Goal: Task Accomplishment & Management: Complete application form

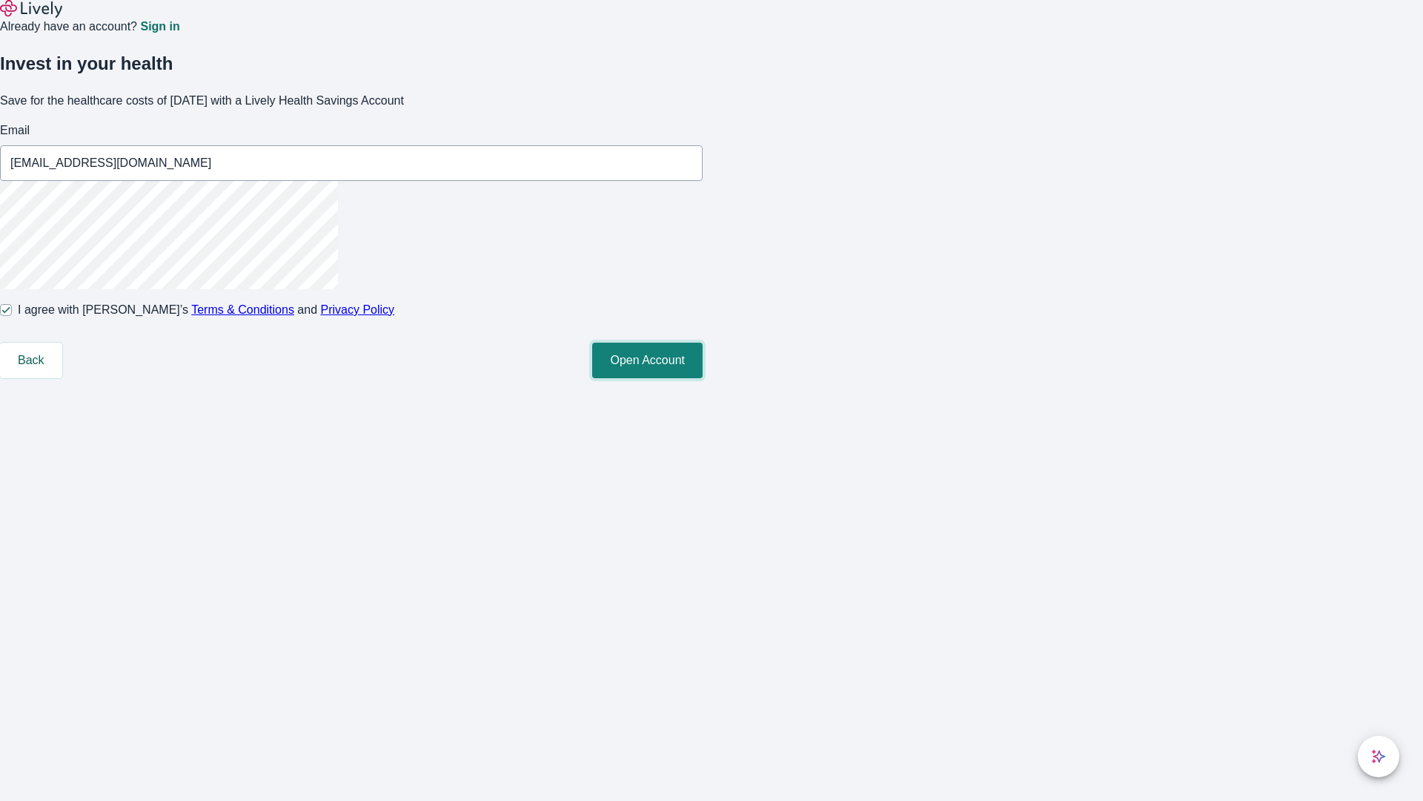
click at [703, 378] on button "Open Account" at bounding box center [647, 361] width 110 height 36
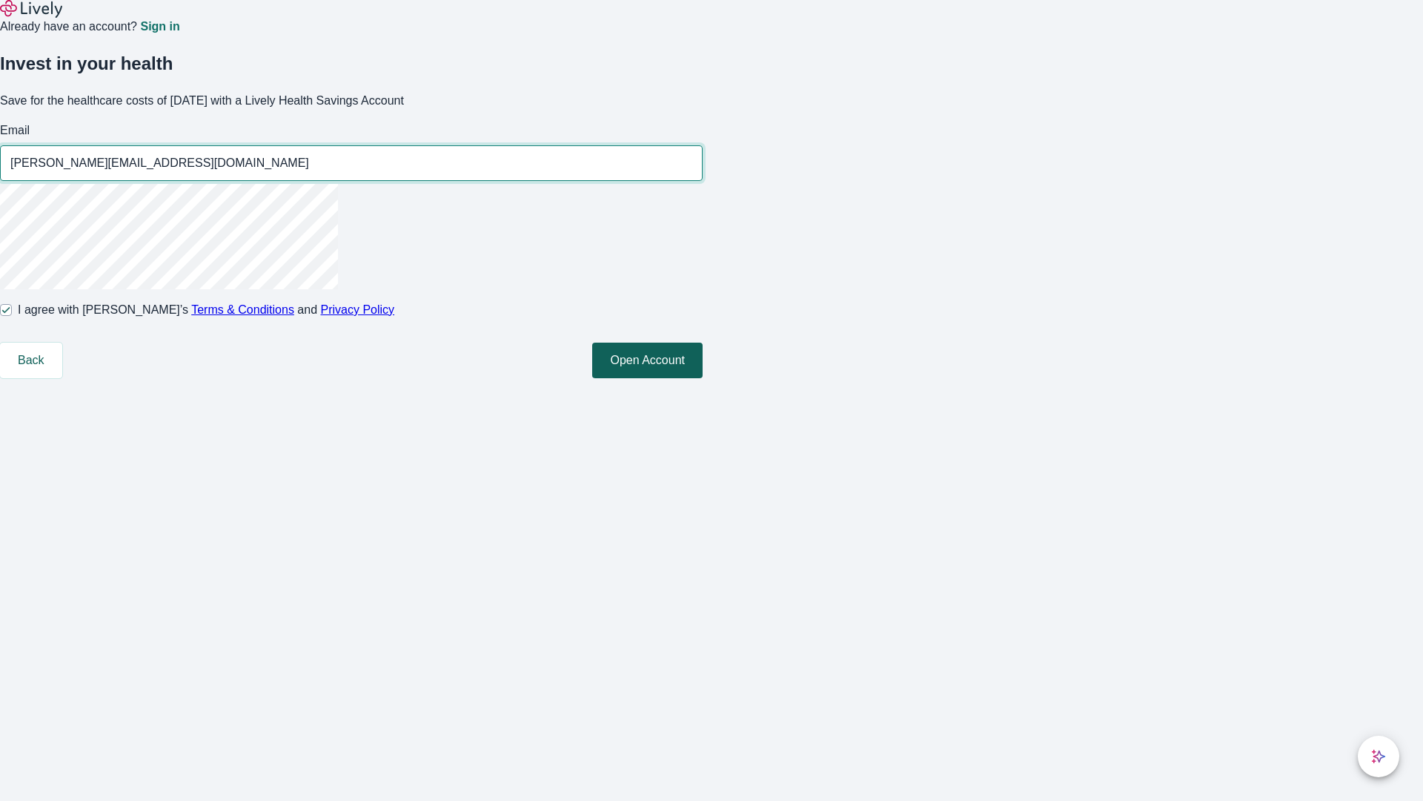
type input "[PERSON_NAME][EMAIL_ADDRESS][DOMAIN_NAME]"
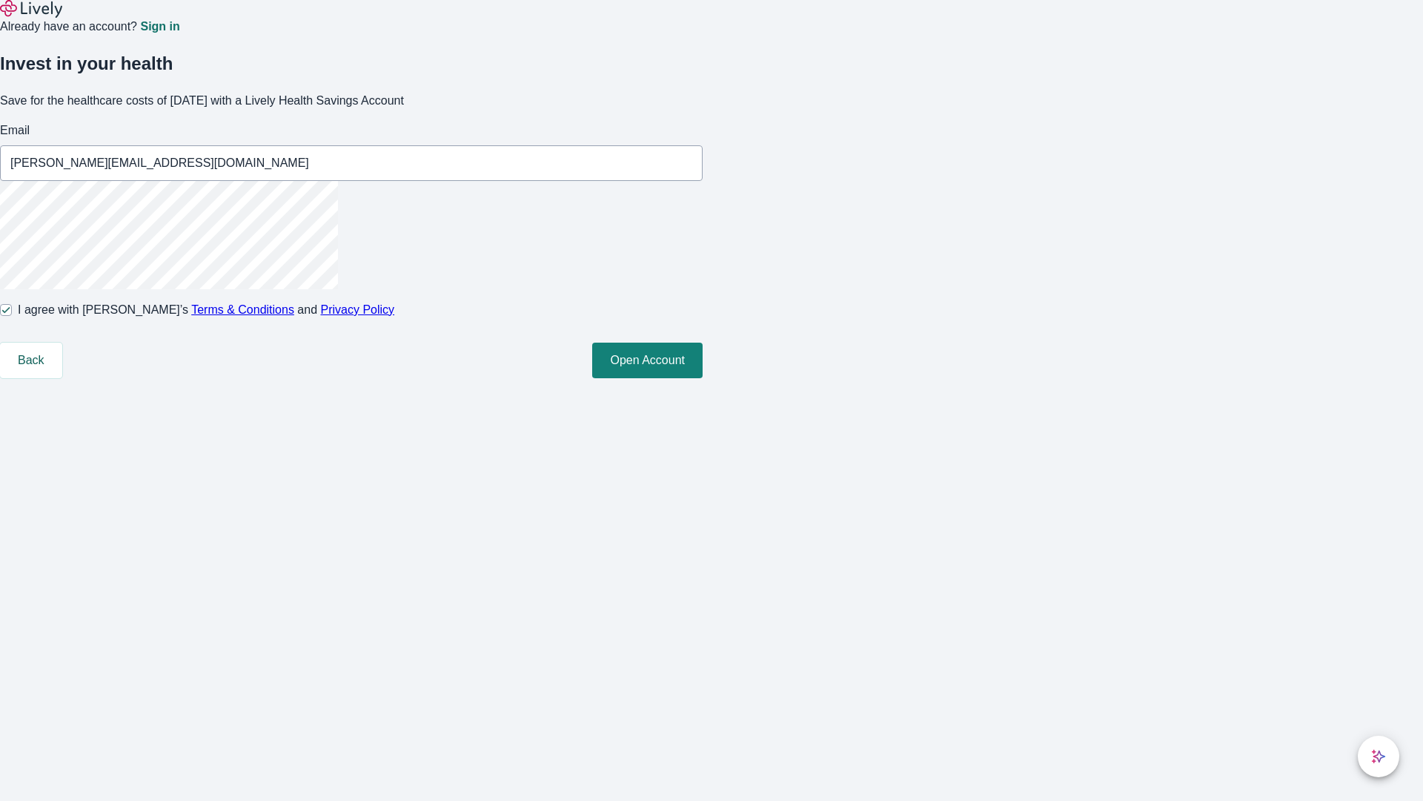
click at [12, 316] on input "I agree with Lively’s Terms & Conditions and Privacy Policy" at bounding box center [6, 310] width 12 height 12
checkbox input "false"
type input "[EMAIL_ADDRESS][DOMAIN_NAME]"
click at [12, 316] on input "I agree with Lively’s Terms & Conditions and Privacy Policy" at bounding box center [6, 310] width 12 height 12
checkbox input "true"
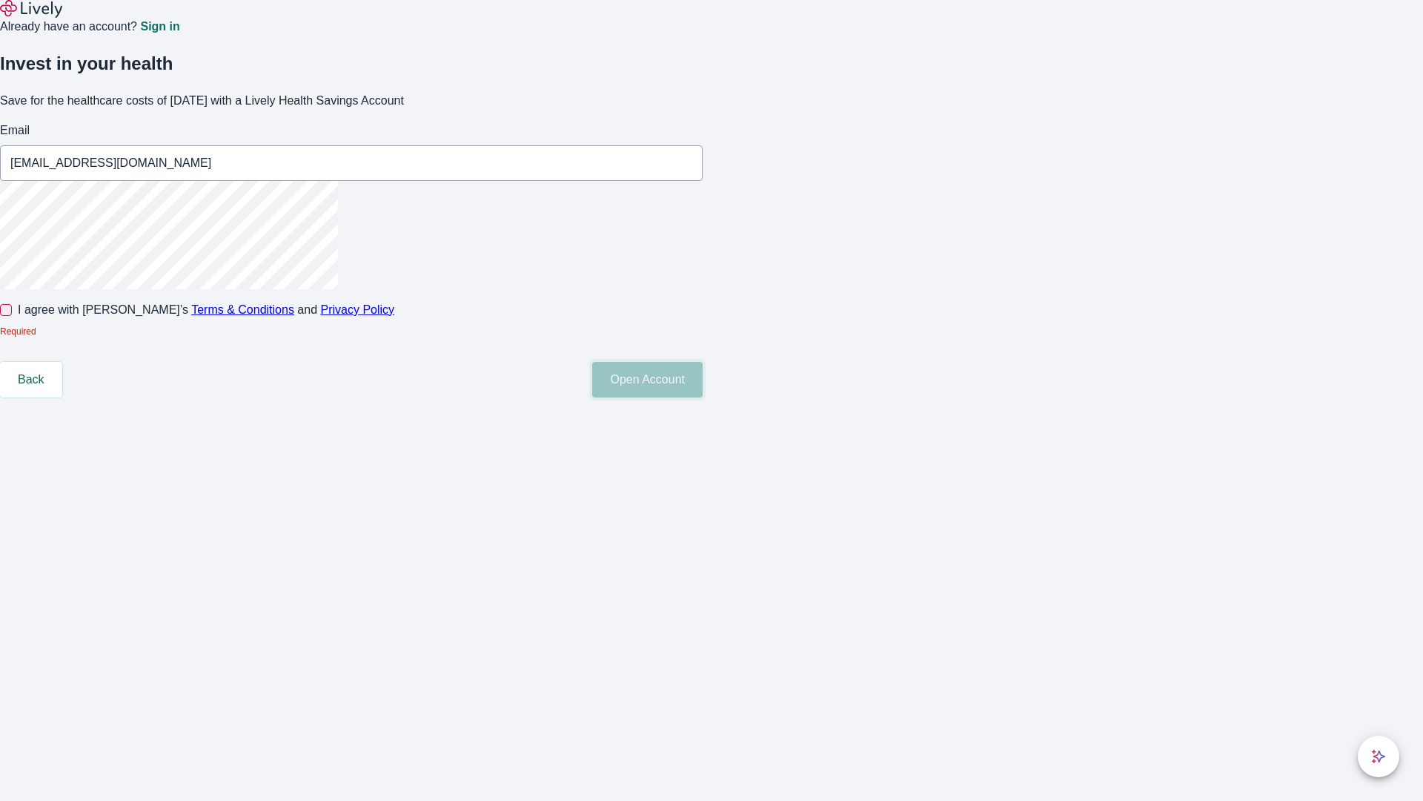
click at [703, 397] on button "Open Account" at bounding box center [647, 380] width 110 height 36
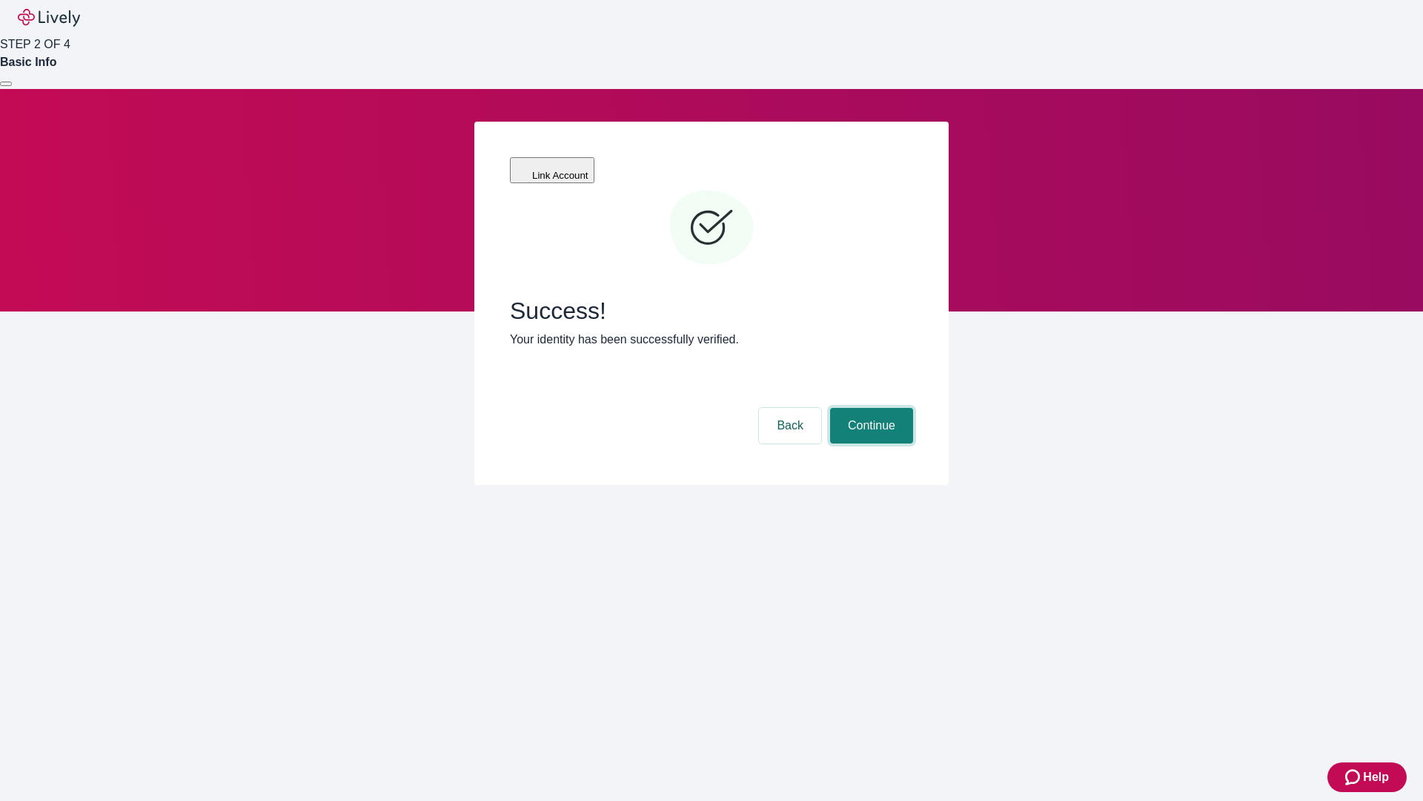
click at [870, 408] on button "Continue" at bounding box center [871, 426] width 83 height 36
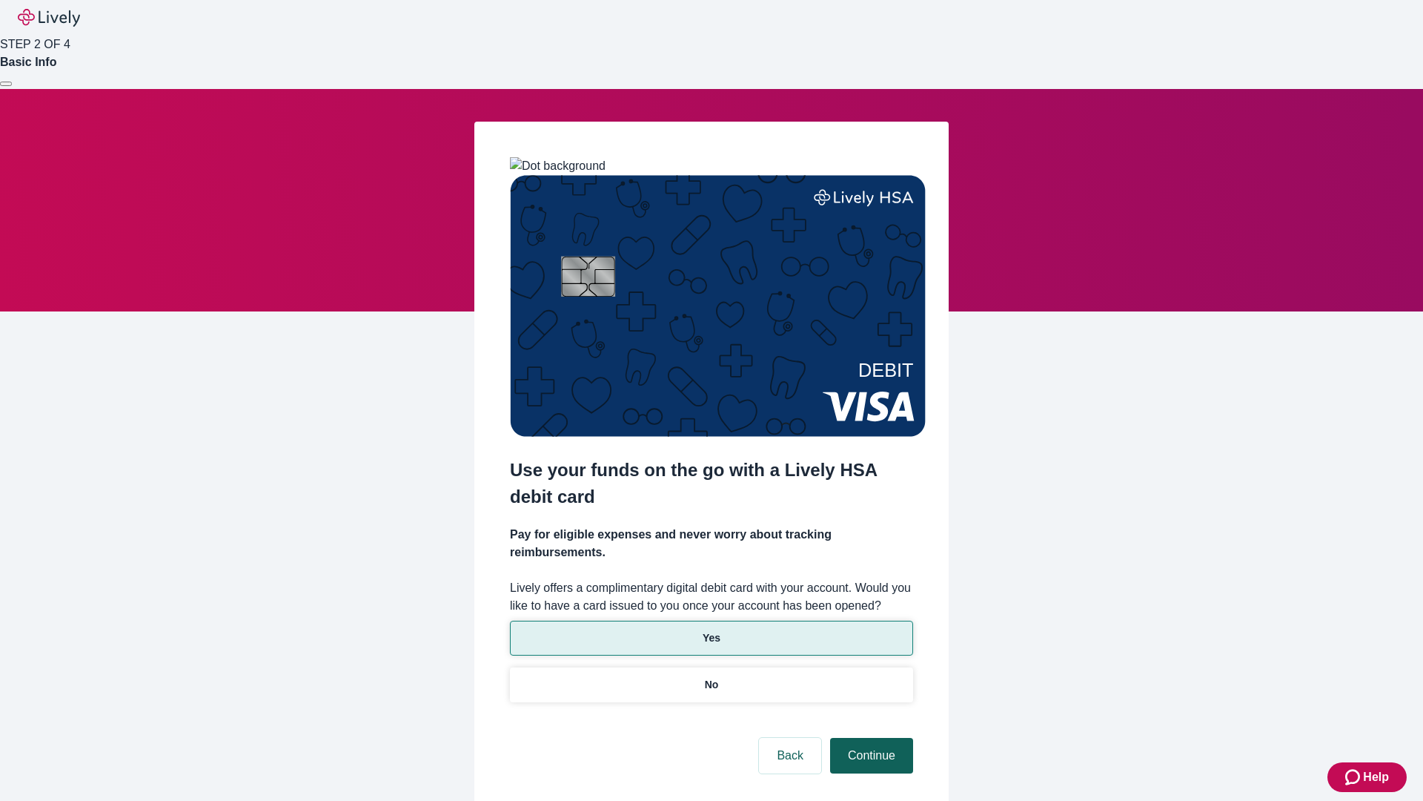
click at [711, 677] on p "No" at bounding box center [712, 685] width 14 height 16
click at [870, 738] on button "Continue" at bounding box center [871, 756] width 83 height 36
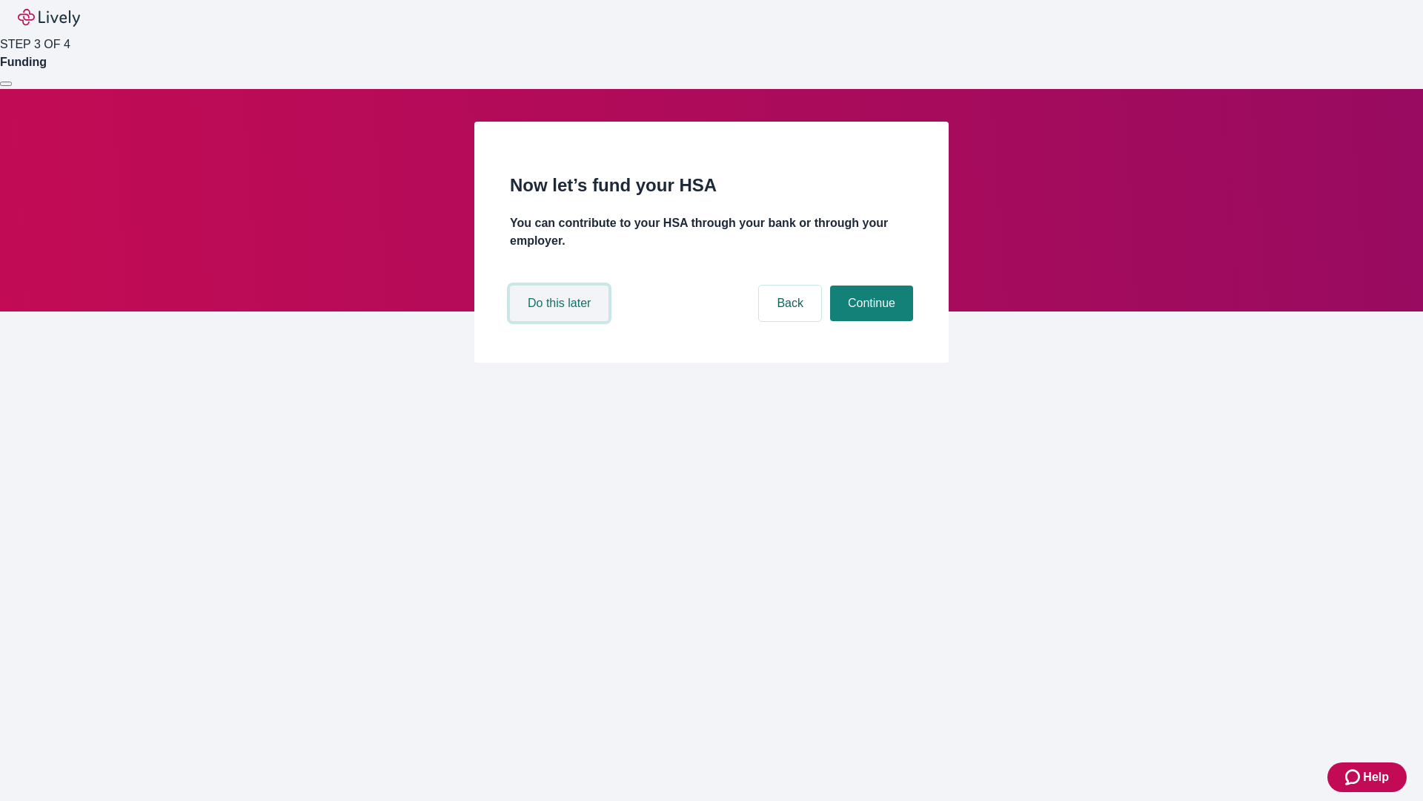
click at [561, 321] on button "Do this later" at bounding box center [559, 303] width 99 height 36
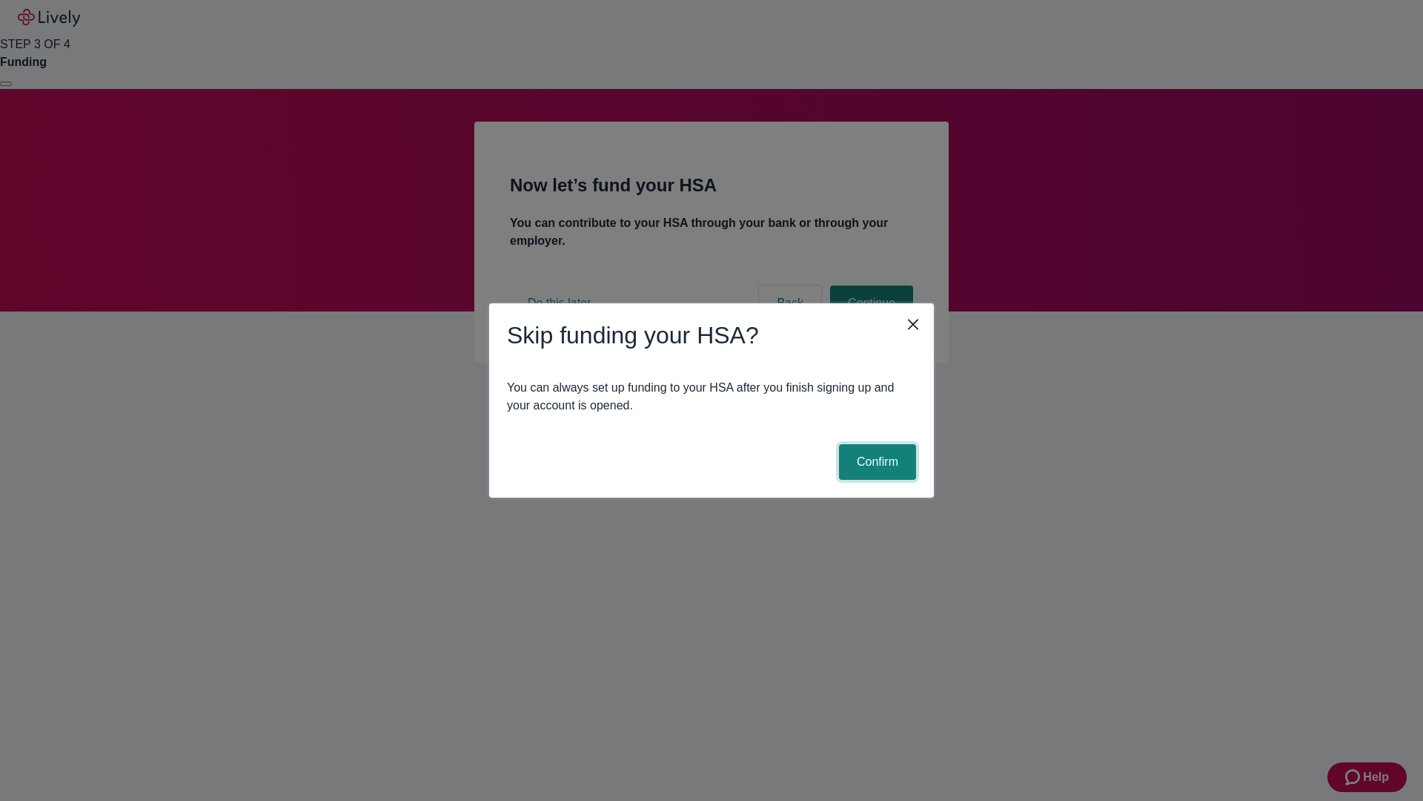
click at [876, 462] on button "Confirm" at bounding box center [877, 462] width 77 height 36
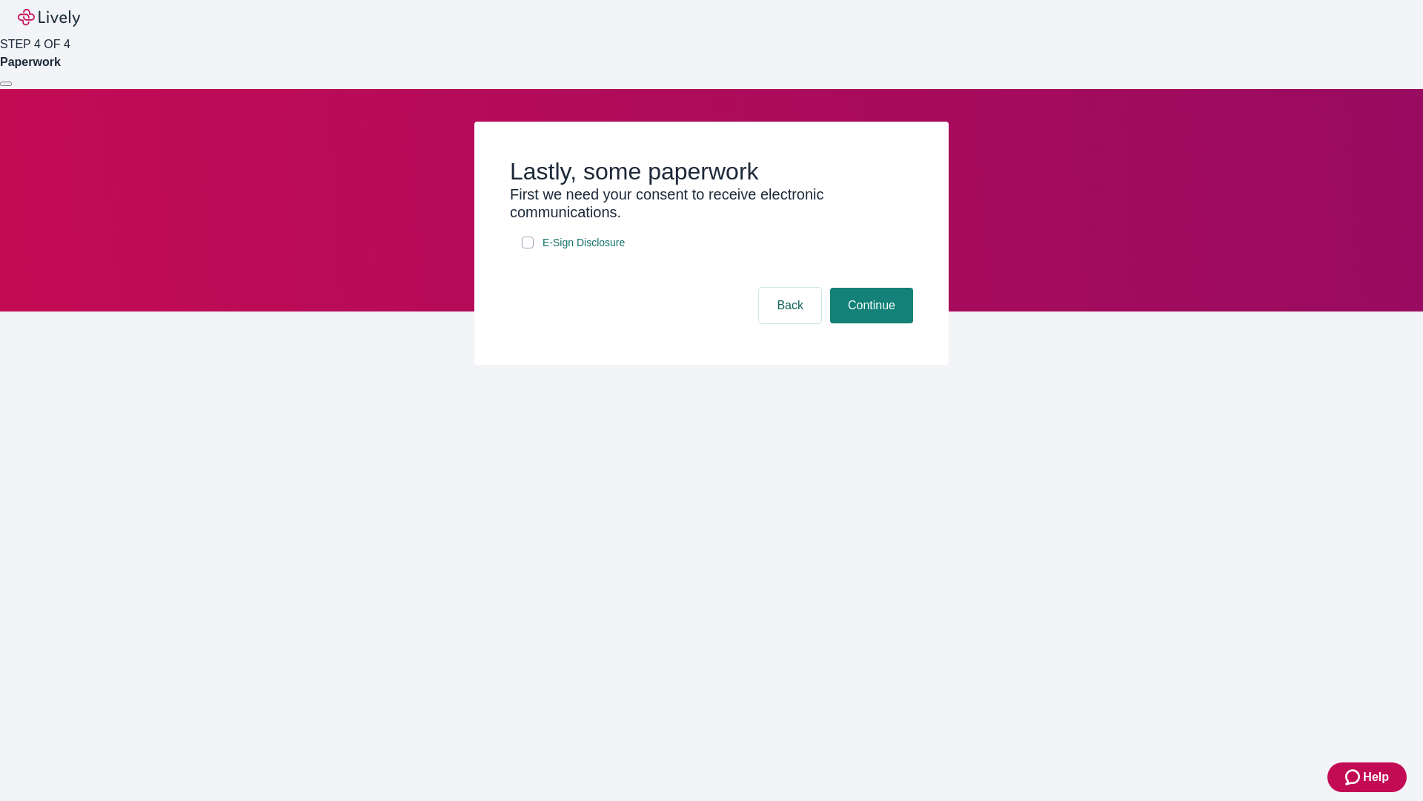
click at [528, 248] on input "E-Sign Disclosure" at bounding box center [528, 242] width 12 height 12
checkbox input "true"
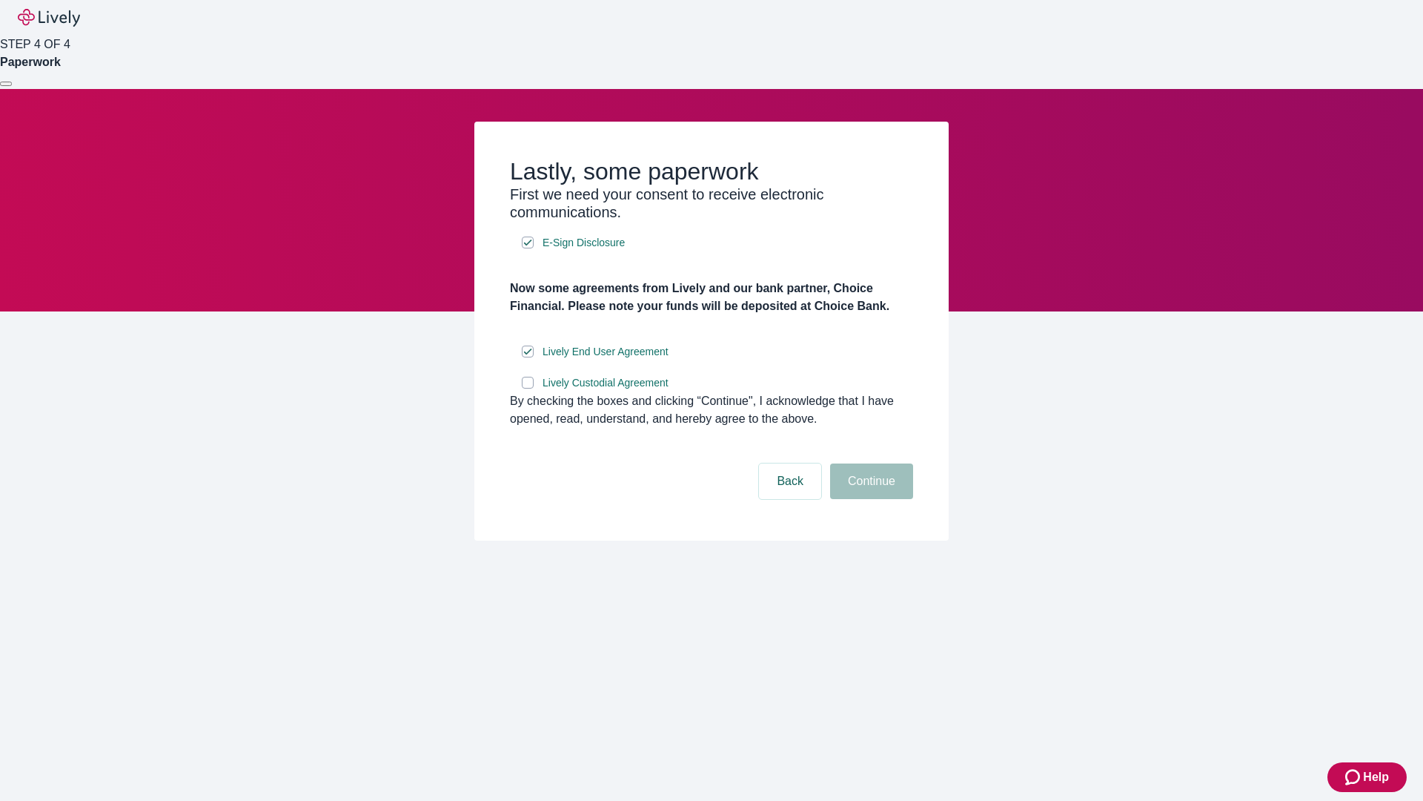
click at [528, 388] on input "Lively Custodial Agreement" at bounding box center [528, 383] width 12 height 12
checkbox input "true"
click at [870, 499] on button "Continue" at bounding box center [871, 481] width 83 height 36
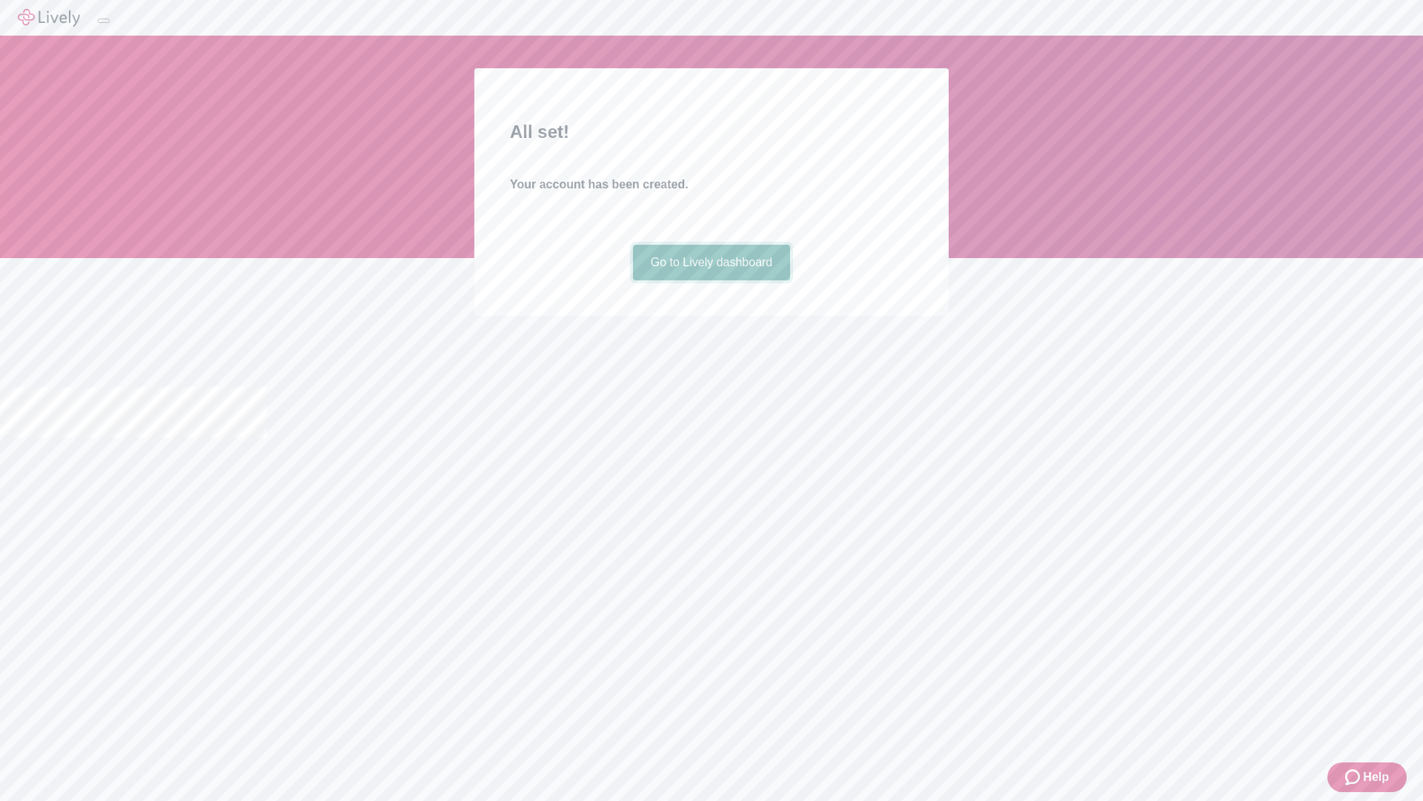
click at [711, 280] on link "Go to Lively dashboard" at bounding box center [712, 263] width 158 height 36
